Goal: Transaction & Acquisition: Purchase product/service

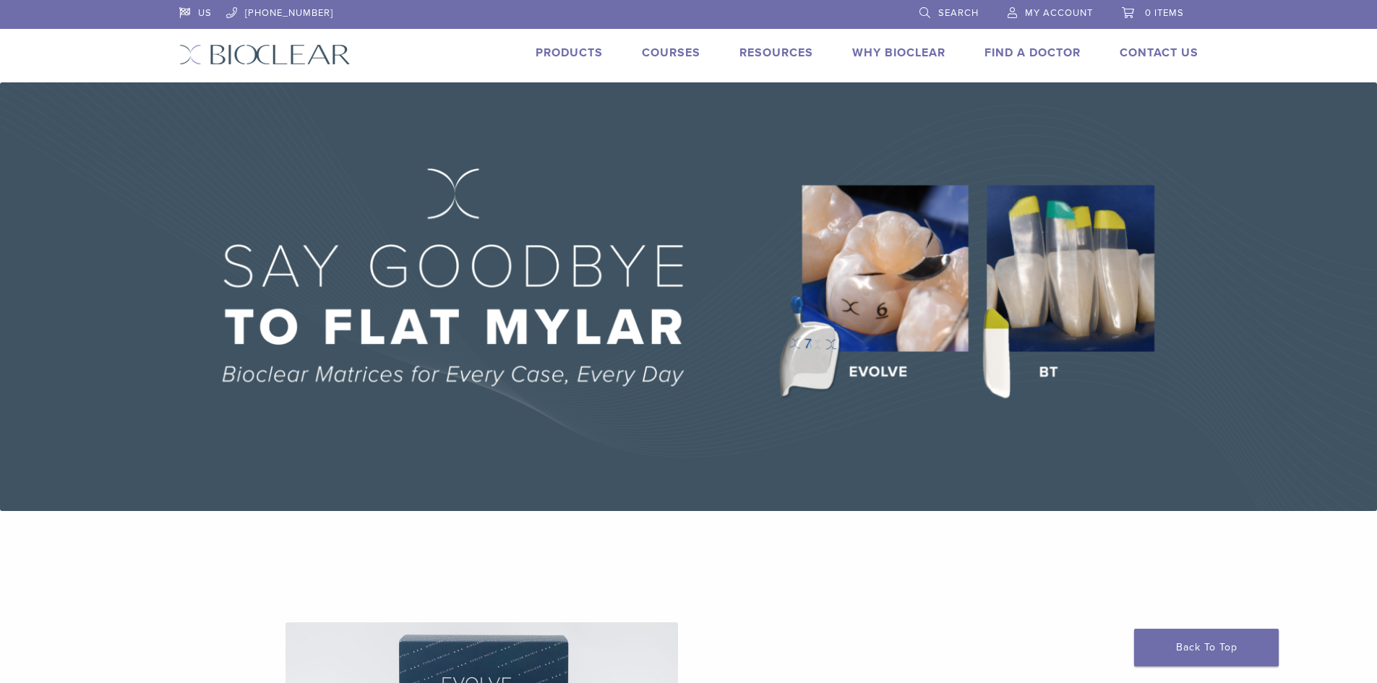
click at [573, 53] on link "Products" at bounding box center [569, 53] width 67 height 14
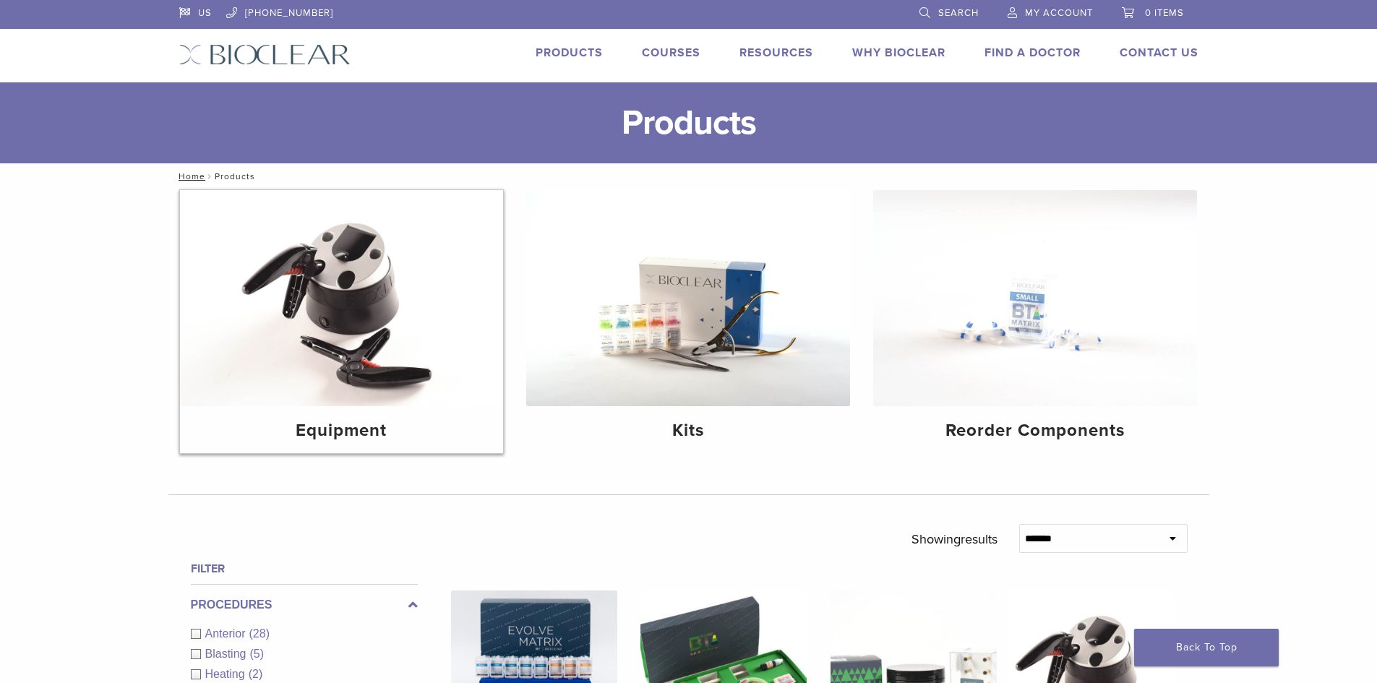
click at [372, 302] on img at bounding box center [342, 298] width 324 height 216
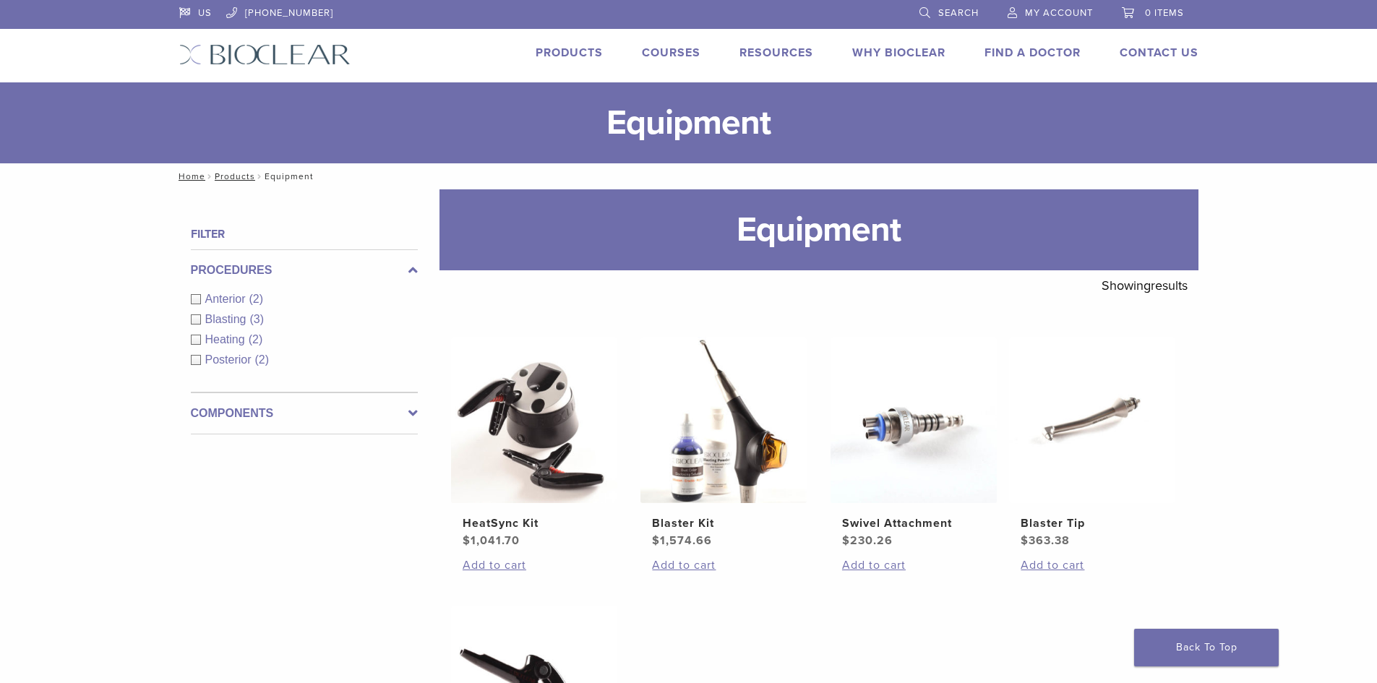
click at [943, 10] on span "Search" at bounding box center [958, 13] width 40 height 12
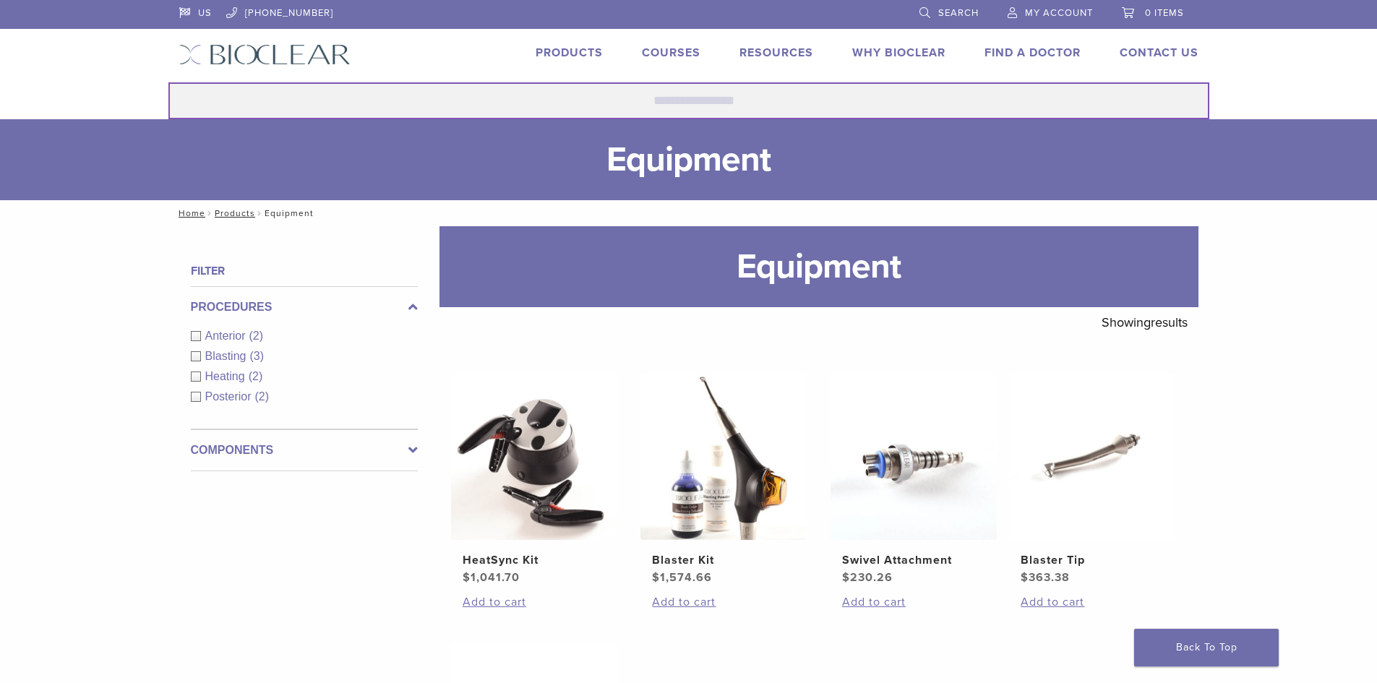
click at [759, 95] on input "Search for:" at bounding box center [688, 100] width 1041 height 37
type input "******"
click at [168, 82] on button "Search" at bounding box center [168, 82] width 1 height 1
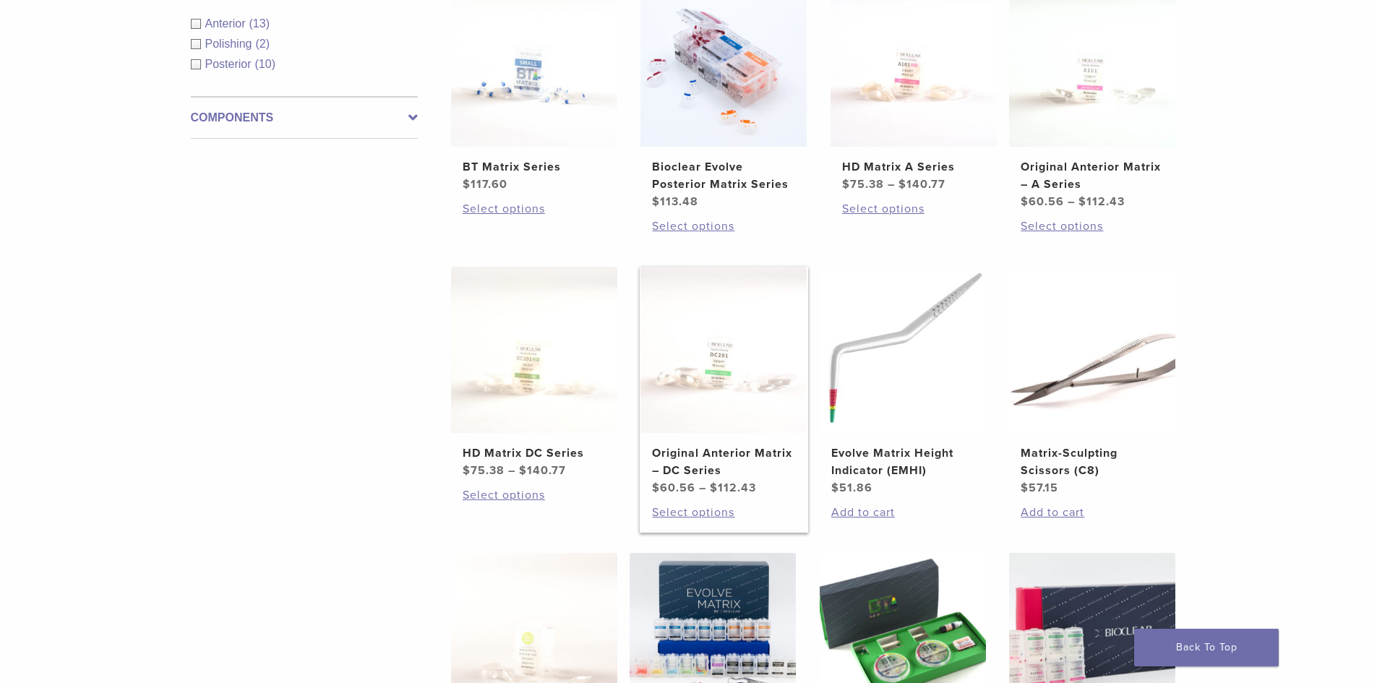
scroll to position [289, 0]
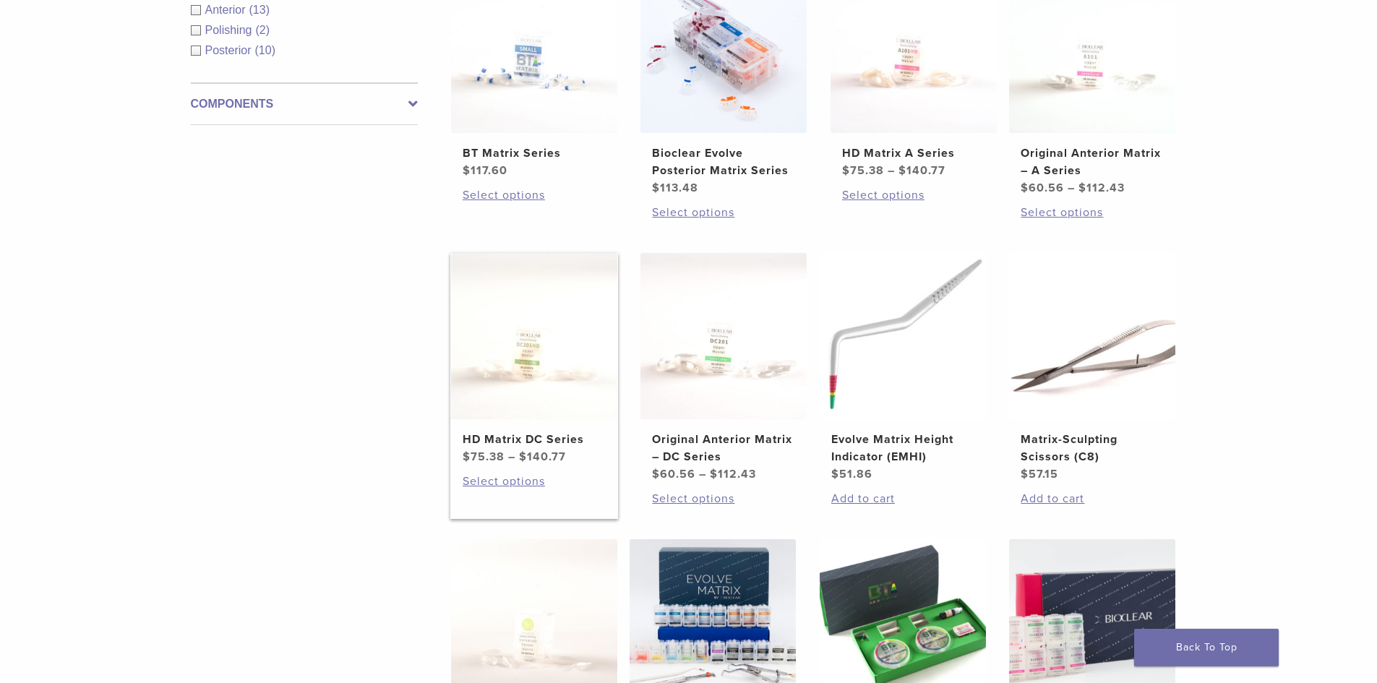
click at [534, 347] on img at bounding box center [534, 336] width 166 height 166
